Goal: Transaction & Acquisition: Purchase product/service

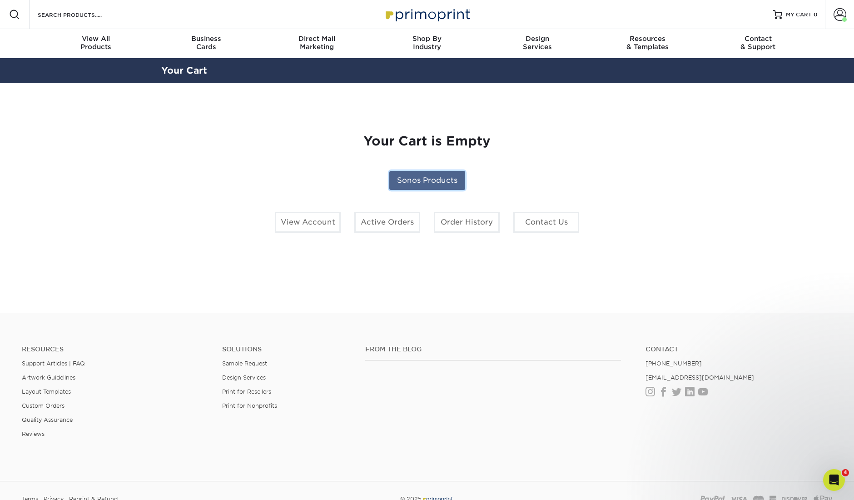
click at [431, 178] on link "Sonos Products" at bounding box center [427, 180] width 76 height 19
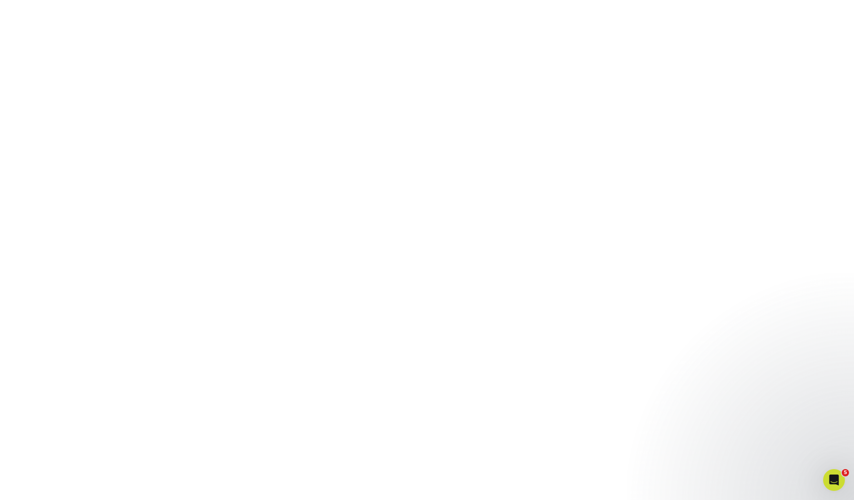
scroll to position [110, 0]
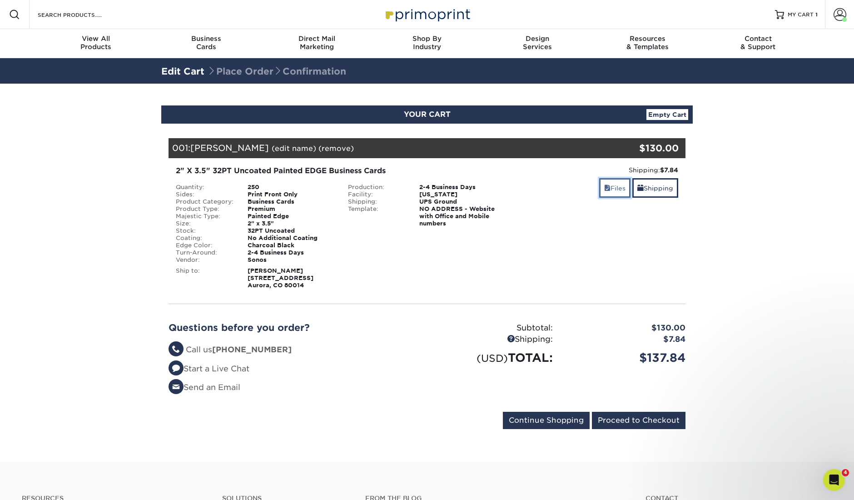
click at [621, 186] on link "Files" at bounding box center [614, 188] width 31 height 20
